Goal: Find specific page/section: Find specific page/section

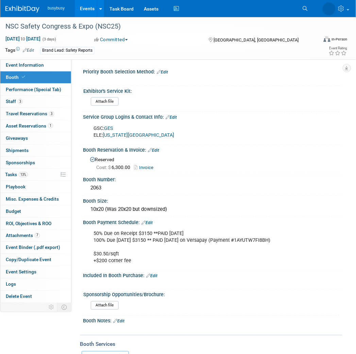
click at [19, 8] on img at bounding box center [22, 9] width 34 height 7
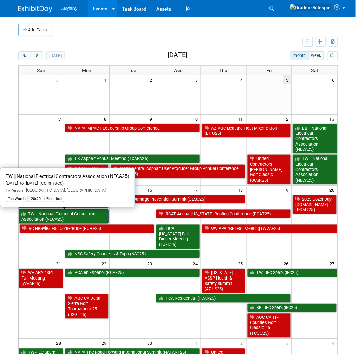
click at [69, 216] on link "TW || National Electrical Contractors Association (NECA25)" at bounding box center [64, 216] width 90 height 14
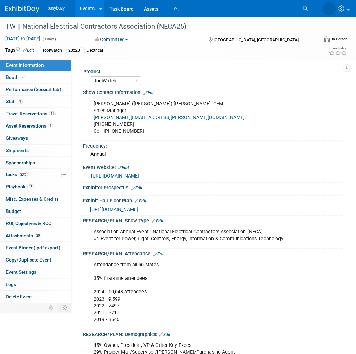
select select "ToolWatch"
click at [31, 72] on link "Booth" at bounding box center [35, 77] width 71 height 12
